Goal: Task Accomplishment & Management: Complete application form

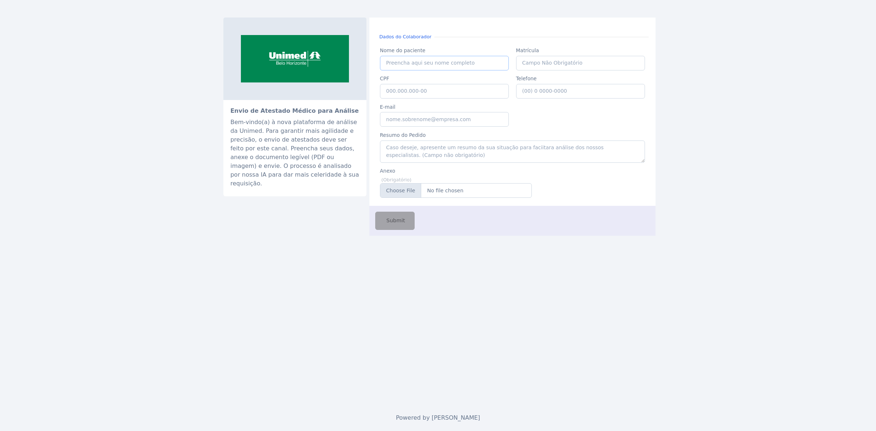
click at [412, 61] on input "Nome do paciente" at bounding box center [444, 63] width 129 height 15
paste input "[PERSON_NAME] n"
type input "[PERSON_NAME]"
click at [461, 89] on input "CPF" at bounding box center [444, 91] width 129 height 15
paste input "039.483.996-03"
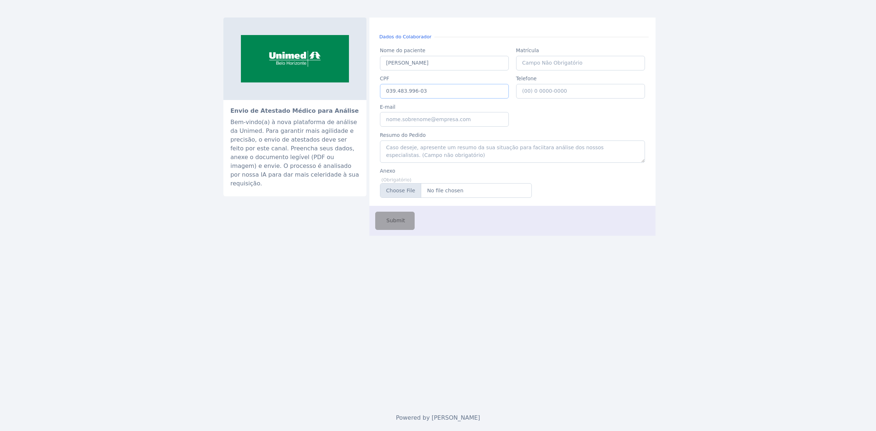
type input "039.483.996-03"
click at [553, 97] on input "Telefone" at bounding box center [580, 91] width 129 height 15
type input "[PHONE_NUMBER]"
click at [466, 123] on input "E-mail" at bounding box center [444, 119] width 129 height 15
type input "[EMAIL_ADDRESS][DOMAIN_NAME]"
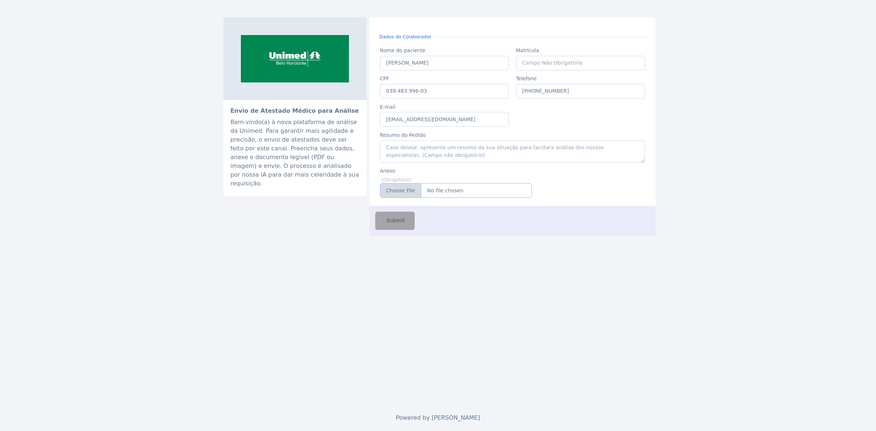
click at [460, 198] on input "Anexo" at bounding box center [456, 190] width 152 height 15
type input "C:\fakepath\maternidadeAna.pdf"
click at [402, 221] on span "Submit" at bounding box center [395, 221] width 20 height 8
